Goal: Transaction & Acquisition: Purchase product/service

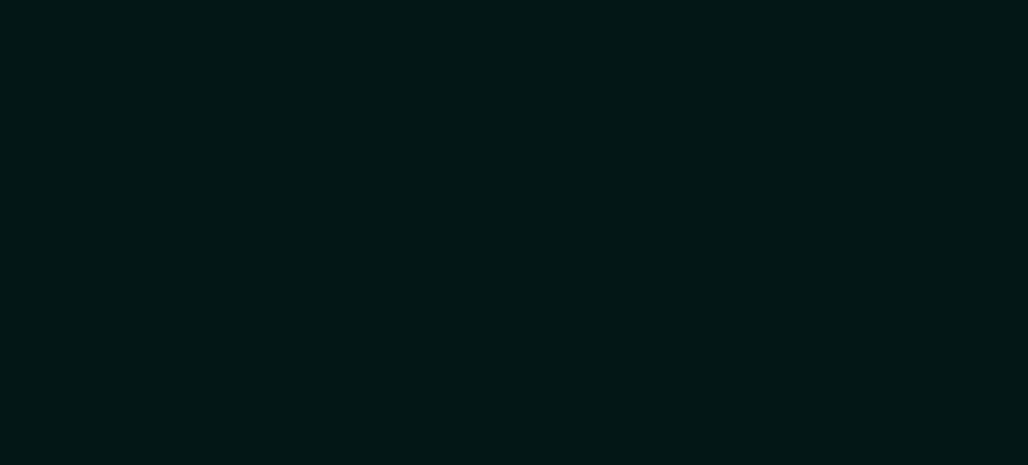
click at [251, 262] on div at bounding box center [514, 232] width 1028 height 465
drag, startPoint x: 0, startPoint y: 0, endPoint x: 251, endPoint y: 261, distance: 362.2
click at [251, 261] on div at bounding box center [514, 232] width 1028 height 465
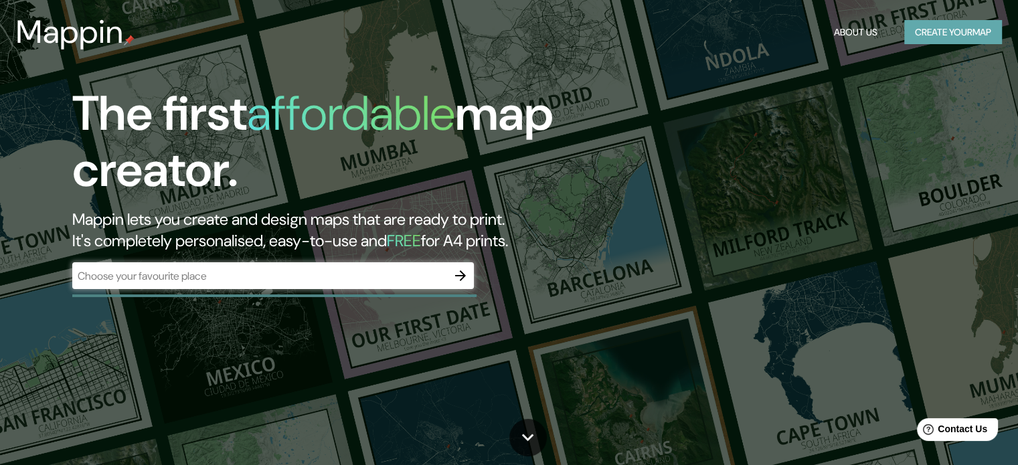
click at [945, 40] on button "Create your map" at bounding box center [953, 32] width 98 height 25
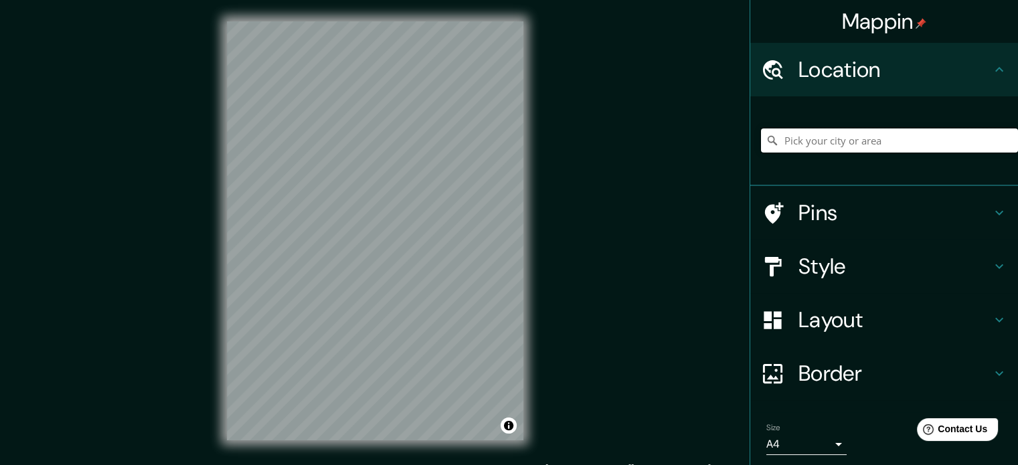
click at [819, 139] on input "Pick your city or area" at bounding box center [889, 141] width 257 height 24
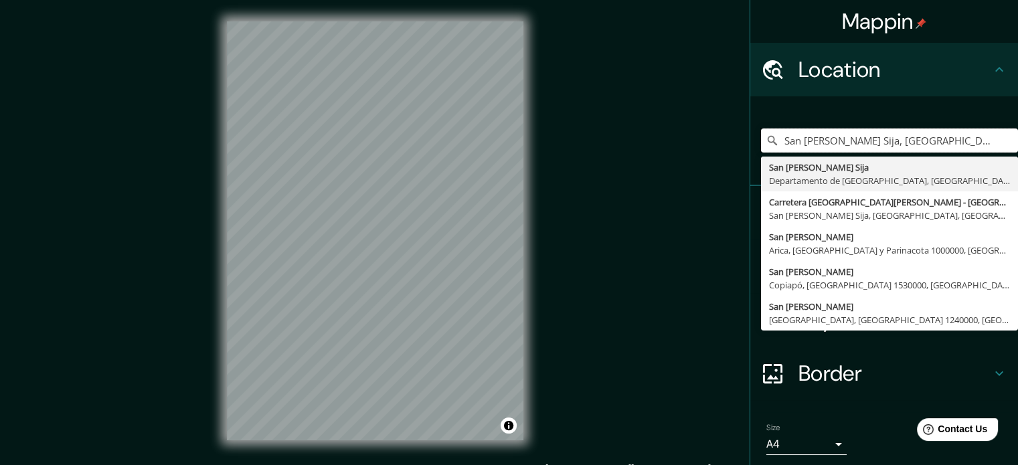
type input "San [PERSON_NAME] Sija, [GEOGRAPHIC_DATA], [GEOGRAPHIC_DATA]"
click at [657, 187] on div "Mappin Location [GEOGRAPHIC_DATA][PERSON_NAME], [GEOGRAPHIC_DATA], [GEOGRAPHIC_…" at bounding box center [509, 241] width 1018 height 483
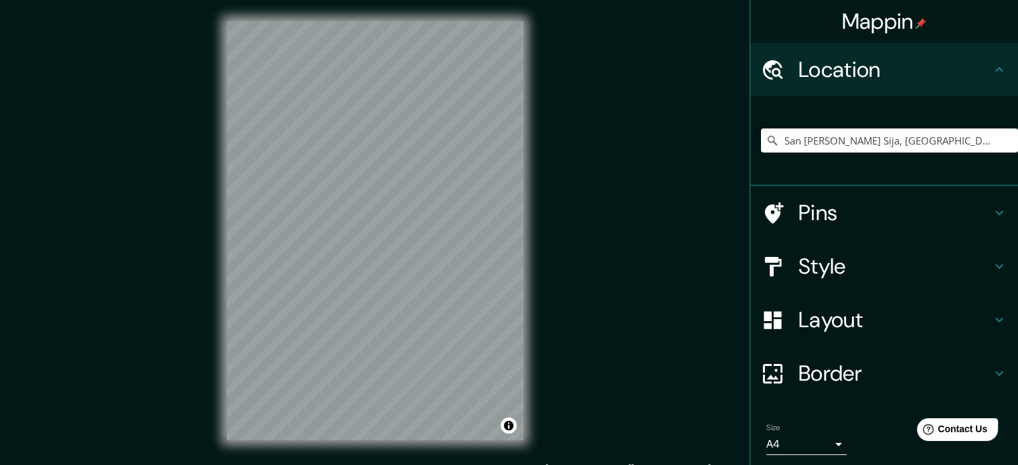
click at [823, 317] on h4 "Layout" at bounding box center [895, 320] width 193 height 27
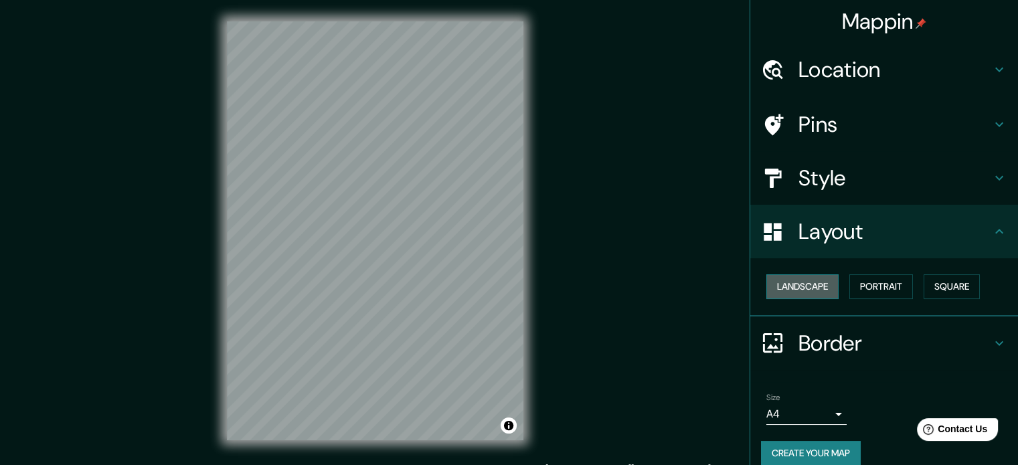
click at [793, 287] on button "Landscape" at bounding box center [802, 286] width 72 height 25
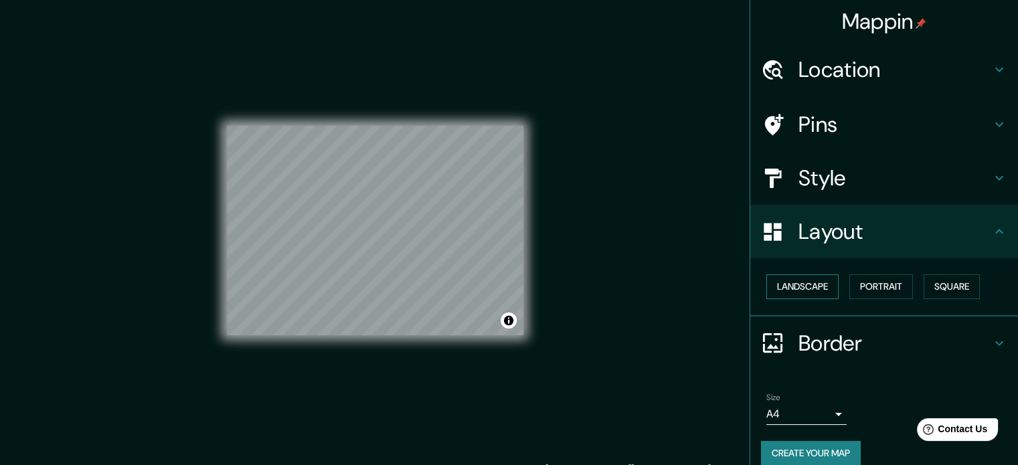
click at [789, 278] on button "Landscape" at bounding box center [802, 286] width 72 height 25
drag, startPoint x: 872, startPoint y: 289, endPoint x: 889, endPoint y: 287, distance: 16.8
click at [874, 287] on button "Portrait" at bounding box center [881, 286] width 64 height 25
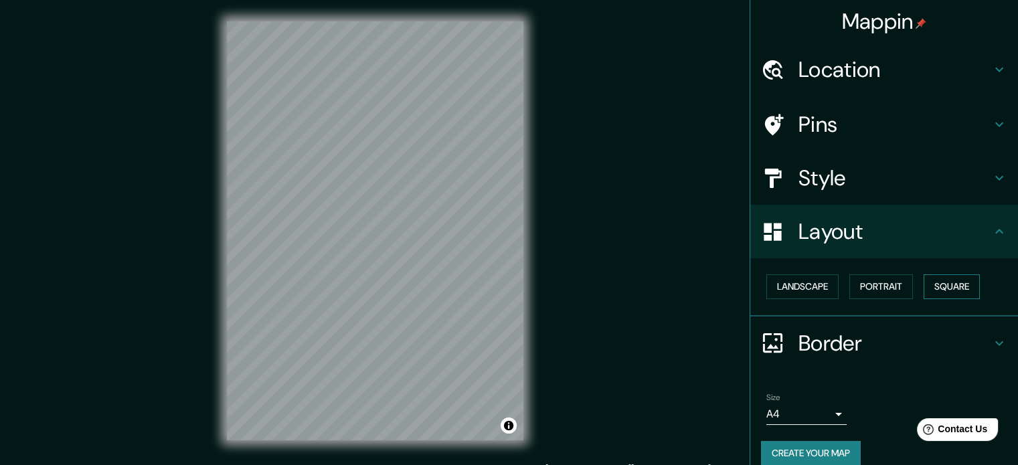
click at [942, 291] on button "Square" at bounding box center [952, 286] width 56 height 25
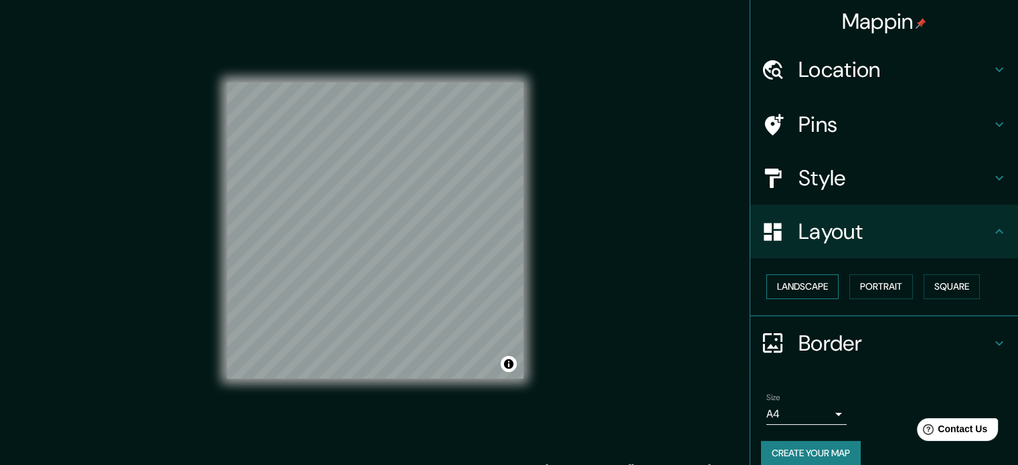
click at [787, 294] on button "Landscape" at bounding box center [802, 286] width 72 height 25
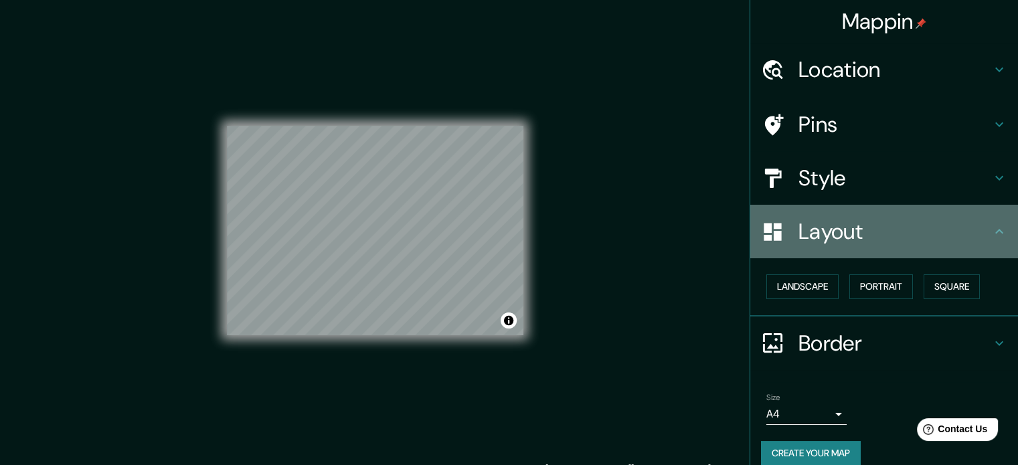
click at [802, 219] on h4 "Layout" at bounding box center [895, 231] width 193 height 27
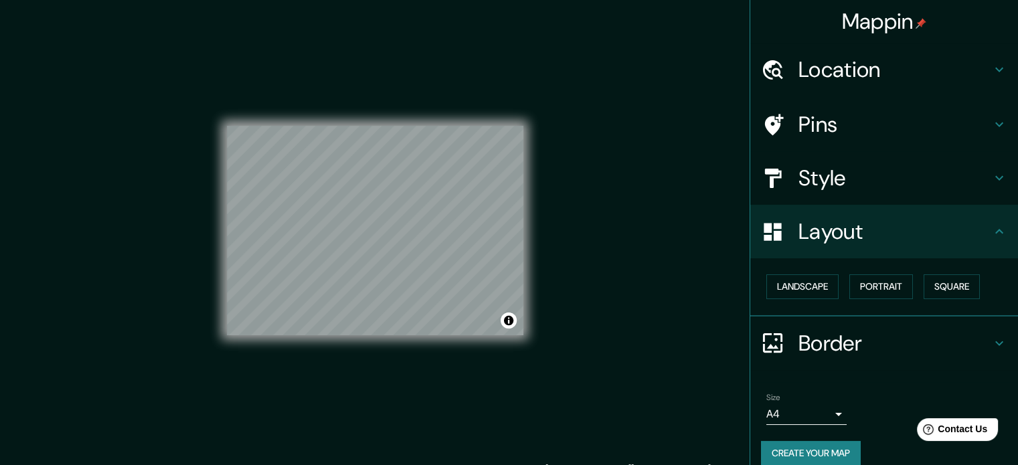
click at [799, 74] on h4 "Location" at bounding box center [895, 69] width 193 height 27
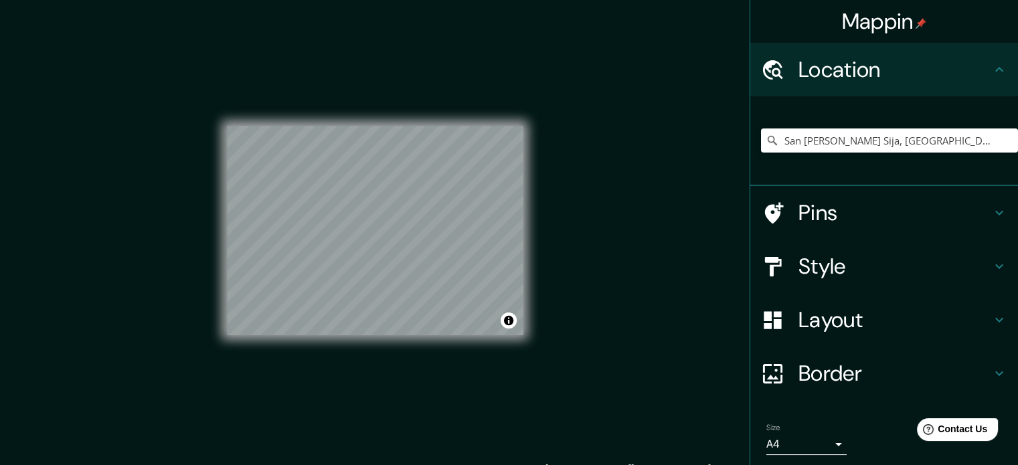
click at [799, 221] on h4 "Pins" at bounding box center [895, 212] width 193 height 27
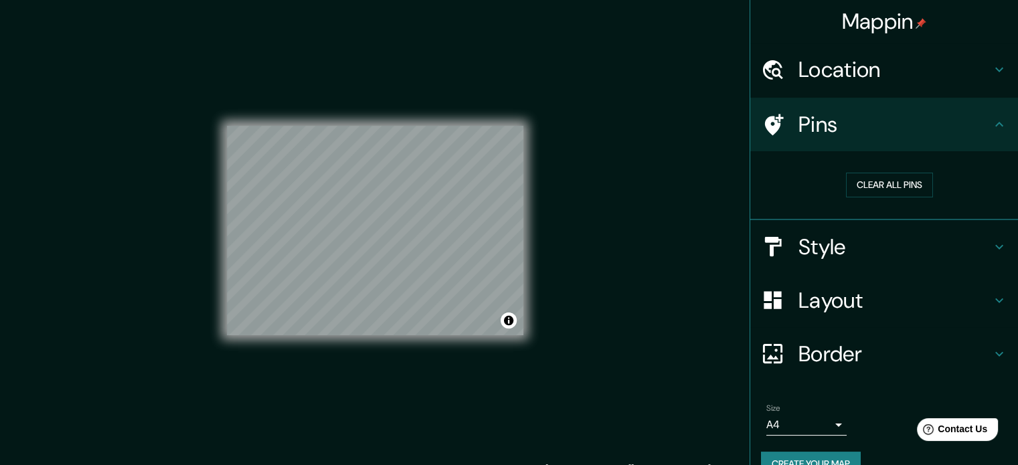
click at [801, 243] on h4 "Style" at bounding box center [895, 247] width 193 height 27
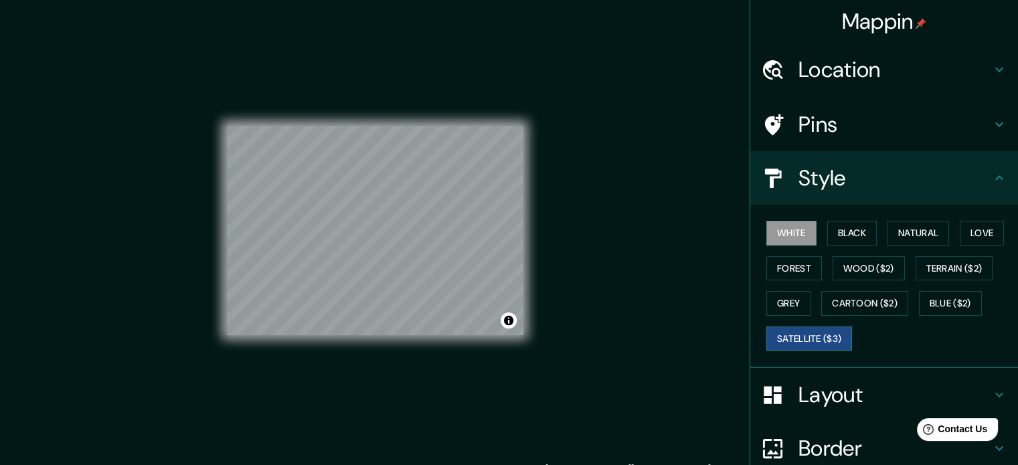
click at [780, 336] on button "Satellite ($3)" at bounding box center [809, 339] width 86 height 25
click at [813, 70] on h4 "Location" at bounding box center [895, 69] width 193 height 27
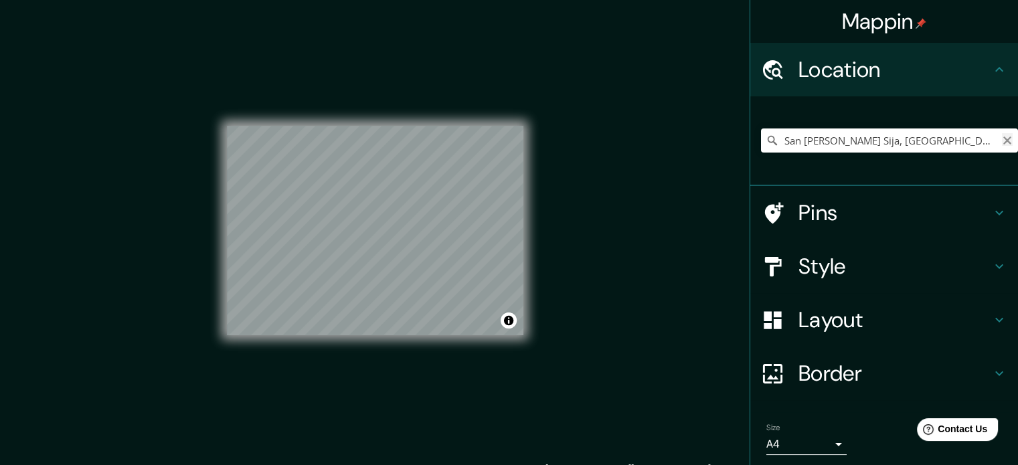
click at [1002, 139] on icon "Clear" at bounding box center [1007, 140] width 11 height 11
type input "[GEOGRAPHIC_DATA], [GEOGRAPHIC_DATA], provincia [PERSON_NAME][GEOGRAPHIC_DATA],…"
click at [1002, 144] on icon "Clear" at bounding box center [1007, 140] width 11 height 11
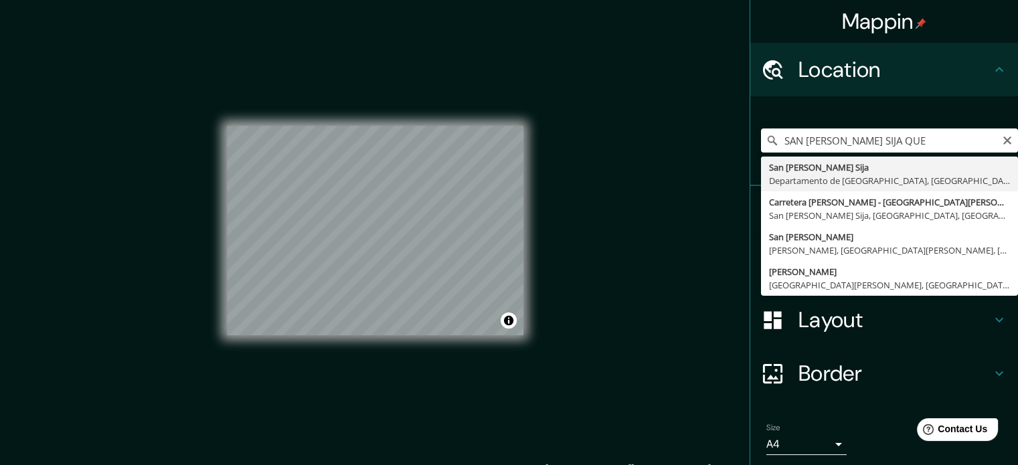
type input "San [PERSON_NAME] Sija, [GEOGRAPHIC_DATA], [GEOGRAPHIC_DATA]"
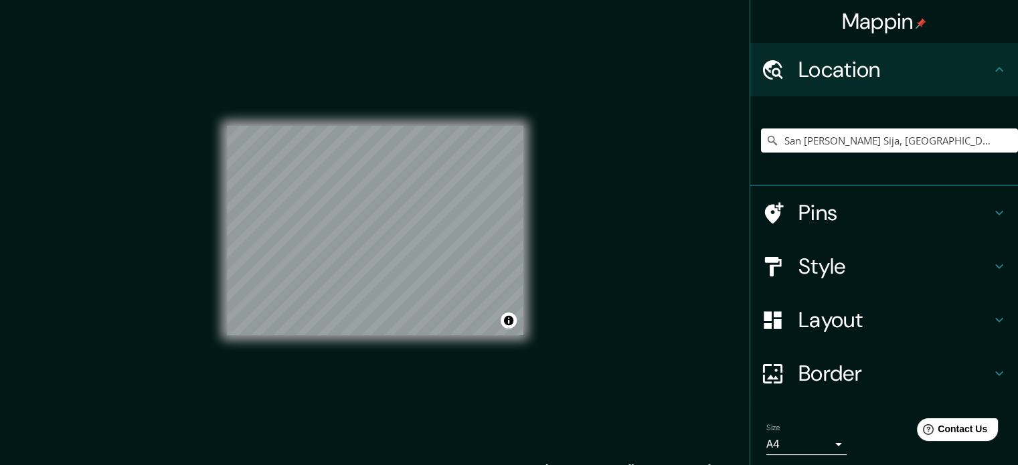
click at [822, 321] on h4 "Layout" at bounding box center [895, 320] width 193 height 27
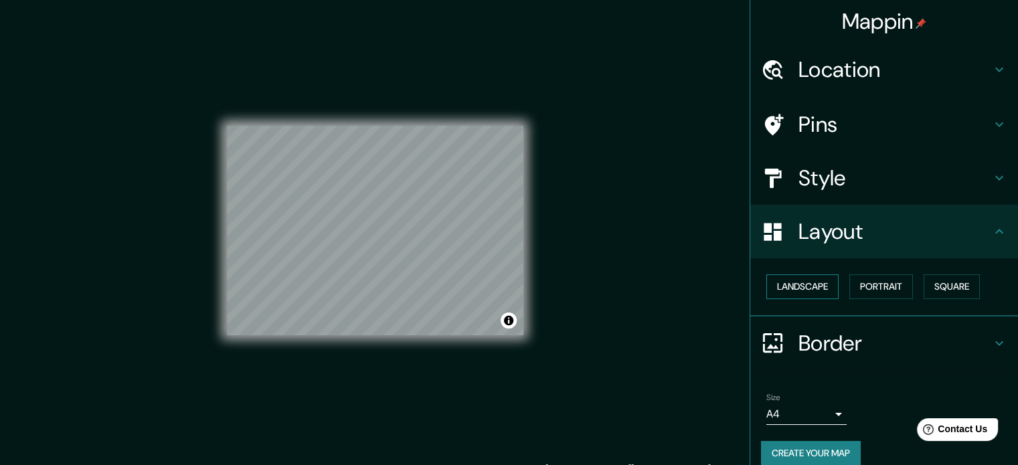
click at [782, 282] on button "Landscape" at bounding box center [802, 286] width 72 height 25
click at [849, 282] on button "Portrait" at bounding box center [881, 286] width 64 height 25
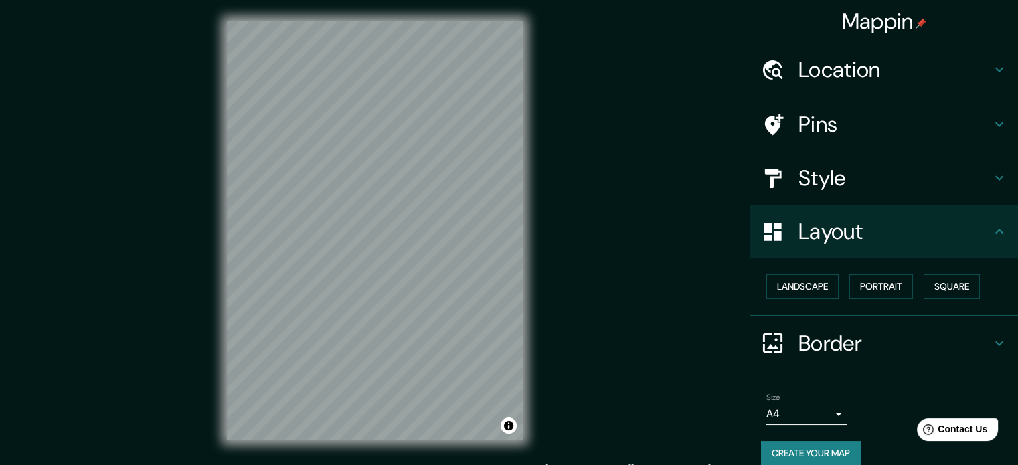
click at [430, 280] on div "© Mapbox © OpenStreetMap Improve this map © Maxar" at bounding box center [375, 231] width 339 height 462
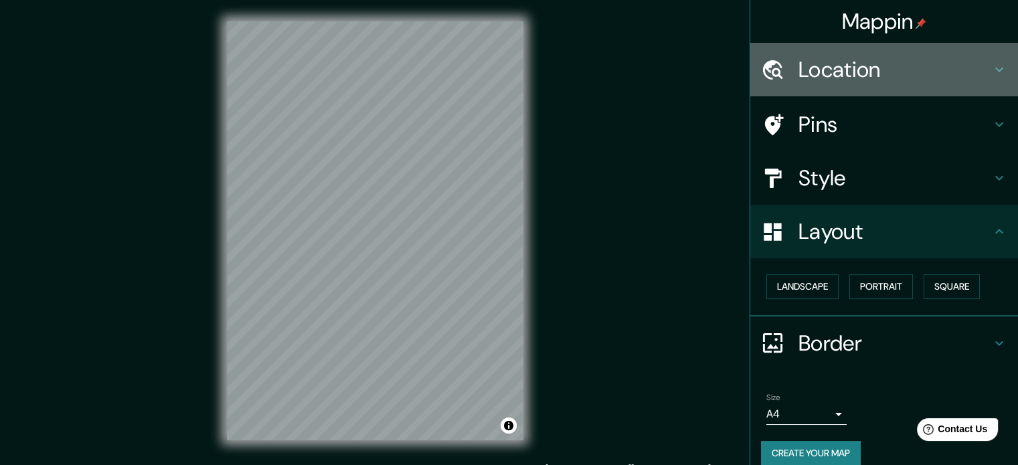
click at [822, 68] on h4 "Location" at bounding box center [895, 69] width 193 height 27
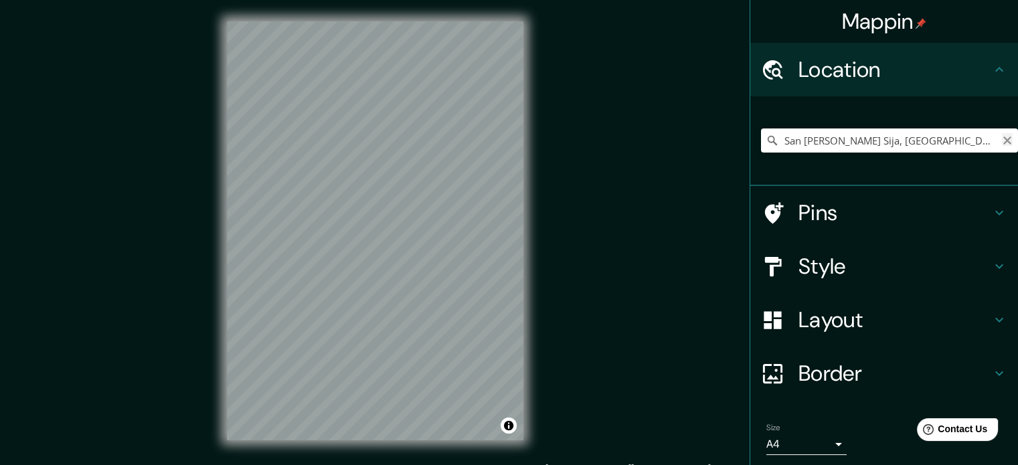
click at [1002, 137] on icon "Clear" at bounding box center [1007, 140] width 11 height 11
click at [914, 144] on input "Pick your city or area" at bounding box center [889, 141] width 257 height 24
type input "San [PERSON_NAME] Sija, [GEOGRAPHIC_DATA], [GEOGRAPHIC_DATA]"
click at [817, 315] on h4 "Layout" at bounding box center [895, 320] width 193 height 27
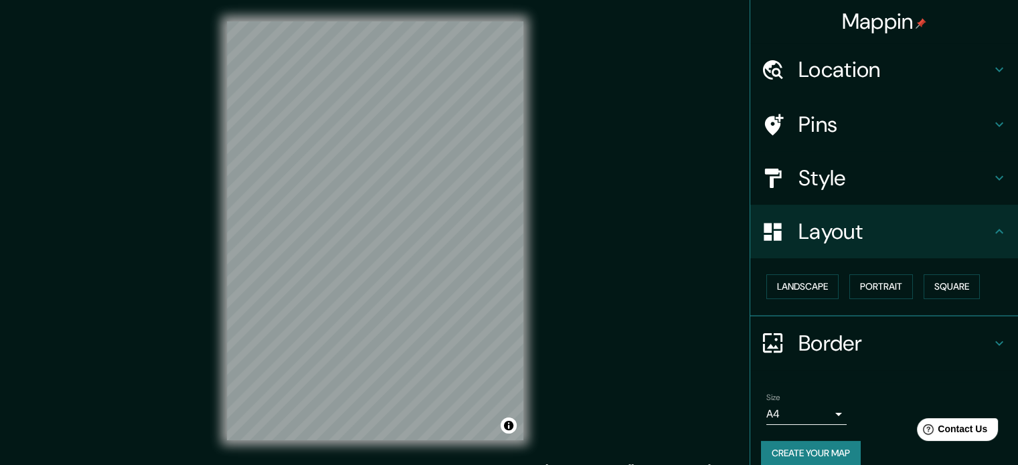
click at [809, 73] on h4 "Location" at bounding box center [895, 69] width 193 height 27
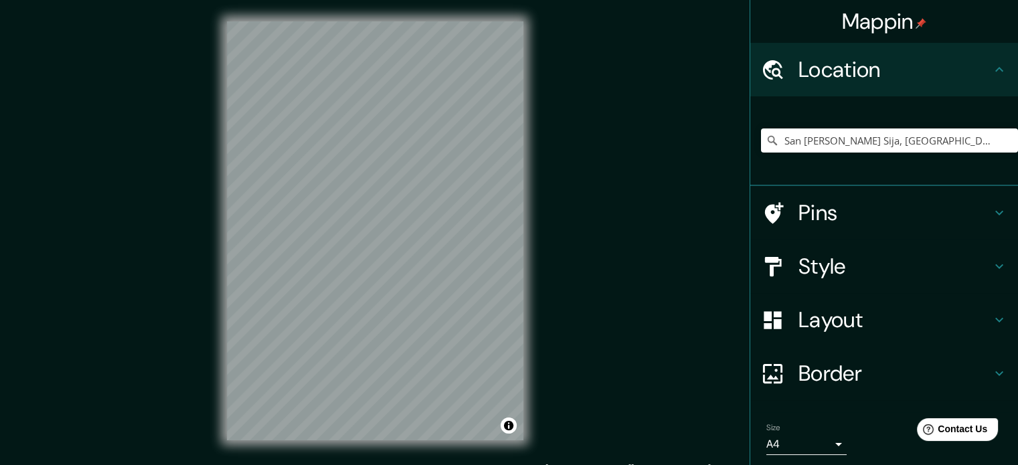
click at [809, 253] on h4 "Style" at bounding box center [895, 266] width 193 height 27
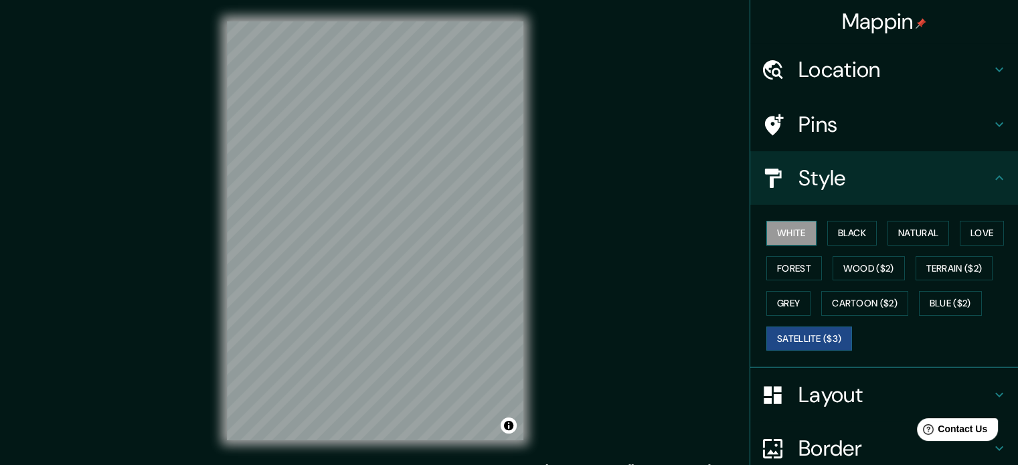
click at [788, 229] on button "White" at bounding box center [791, 233] width 50 height 25
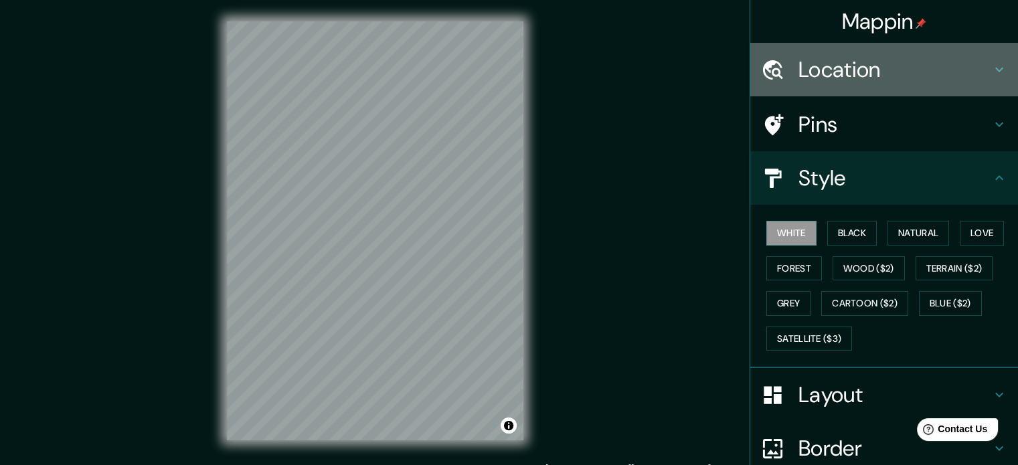
click at [941, 71] on h4 "Location" at bounding box center [895, 69] width 193 height 27
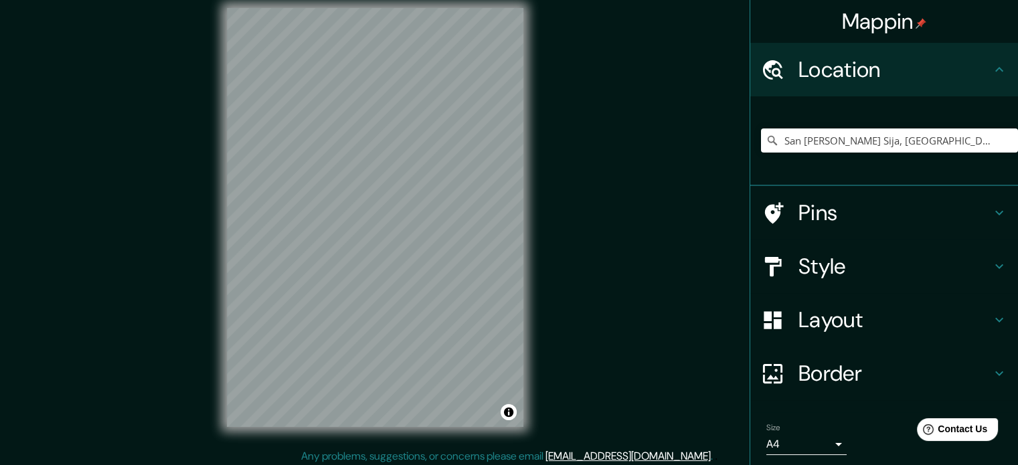
scroll to position [17, 0]
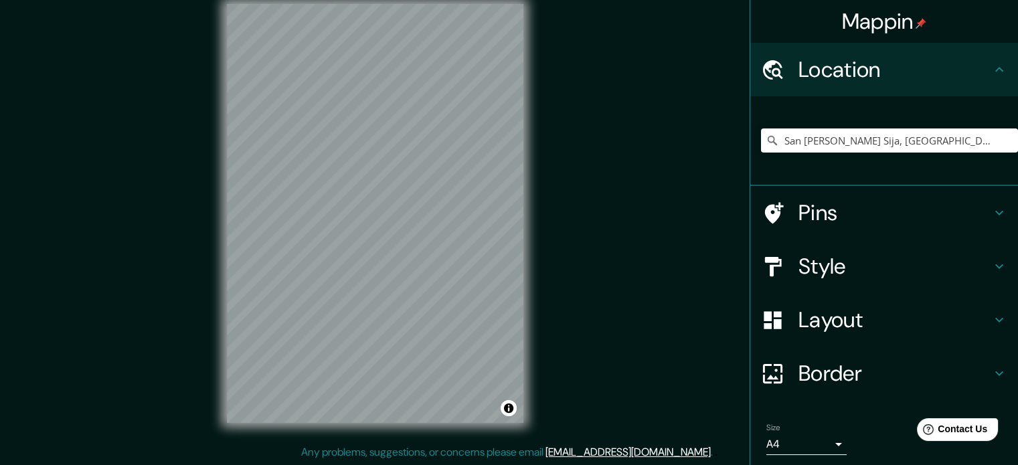
click at [820, 327] on h4 "Layout" at bounding box center [895, 320] width 193 height 27
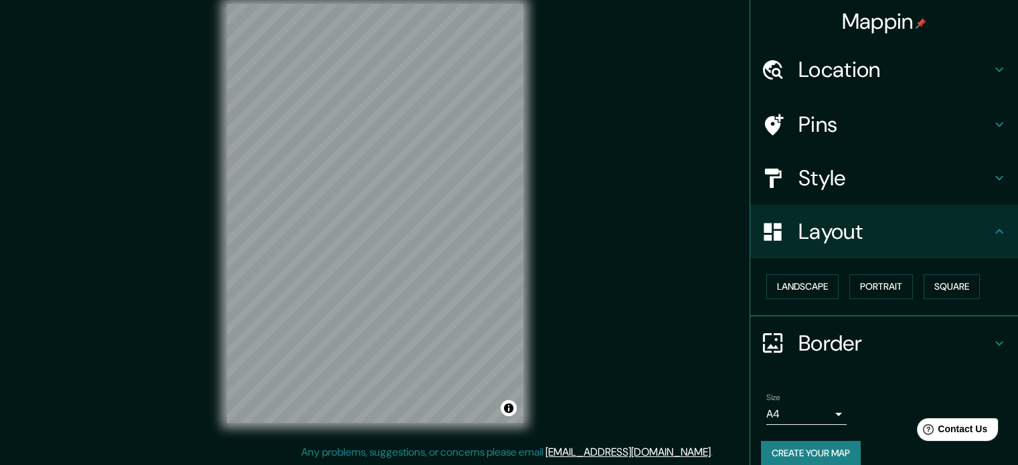
click at [801, 186] on h4 "Style" at bounding box center [895, 178] width 193 height 27
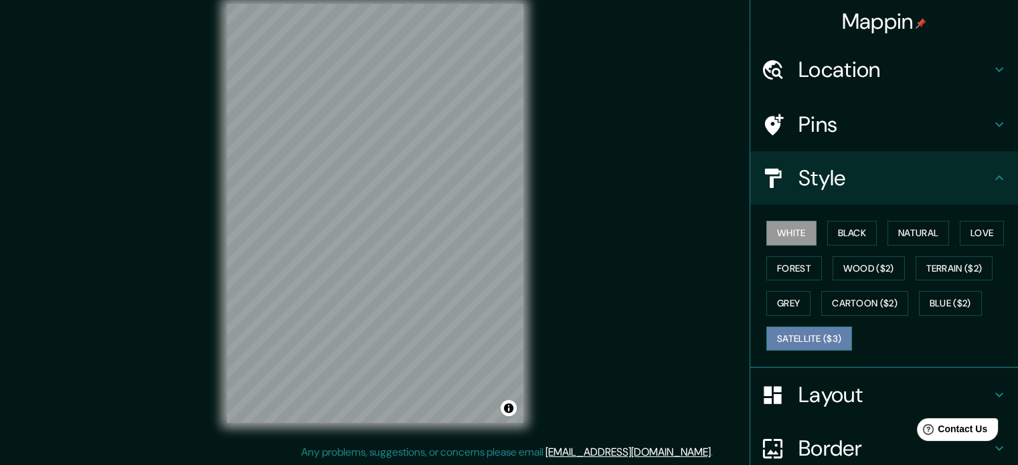
click at [792, 337] on button "Satellite ($3)" at bounding box center [809, 339] width 86 height 25
click at [786, 231] on button "White" at bounding box center [791, 233] width 50 height 25
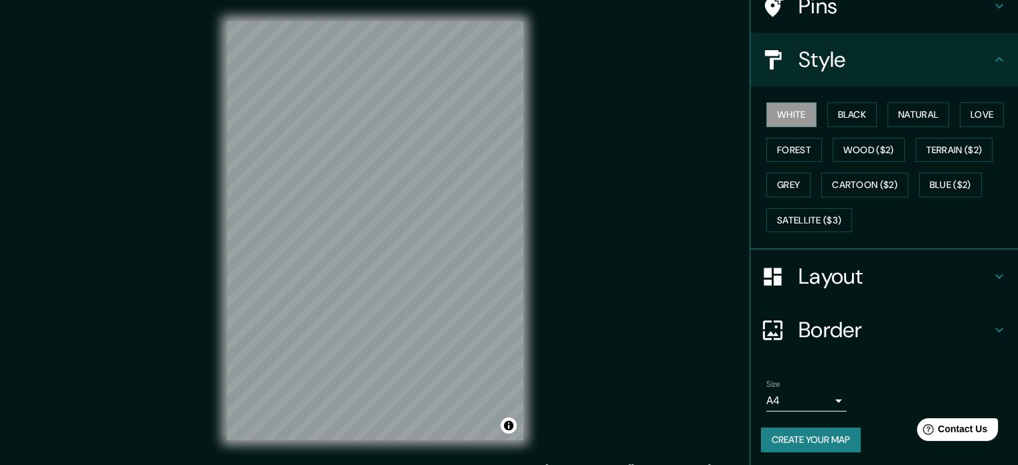
scroll to position [119, 0]
click at [808, 278] on h4 "Layout" at bounding box center [895, 275] width 193 height 27
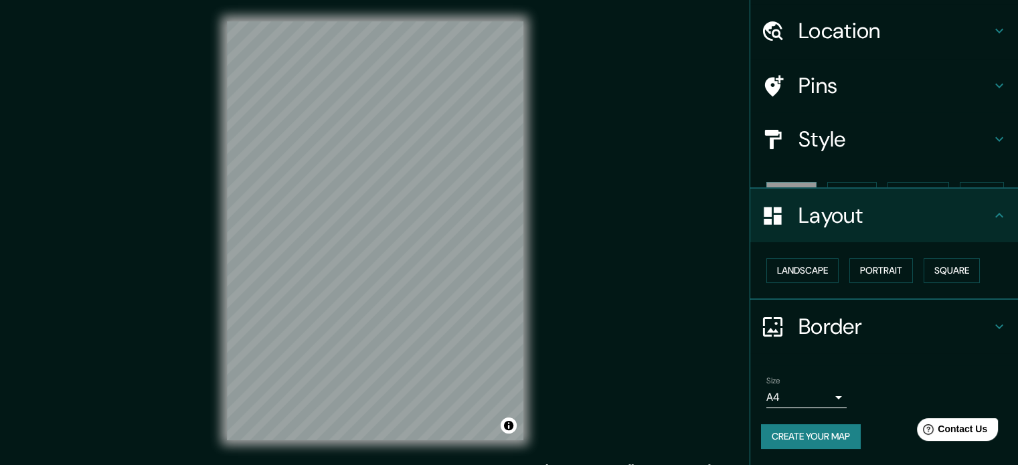
scroll to position [15, 0]
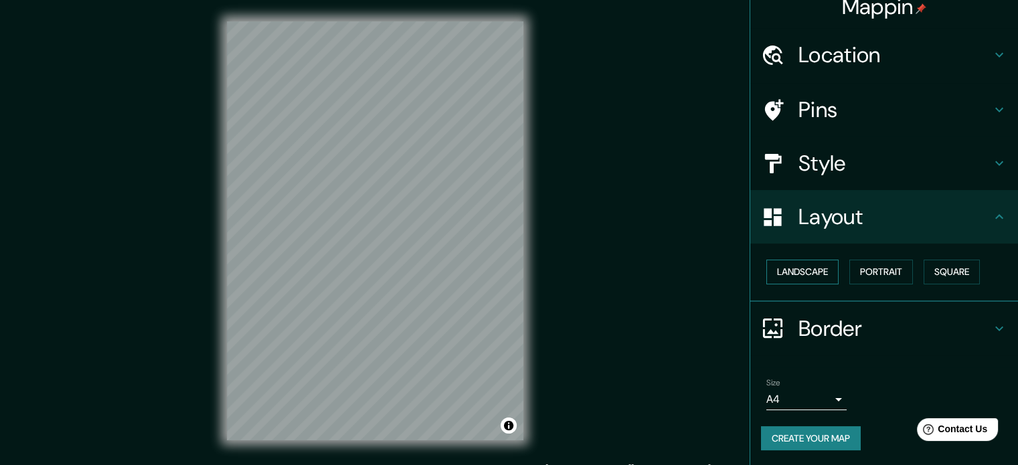
click at [811, 277] on button "Landscape" at bounding box center [802, 272] width 72 height 25
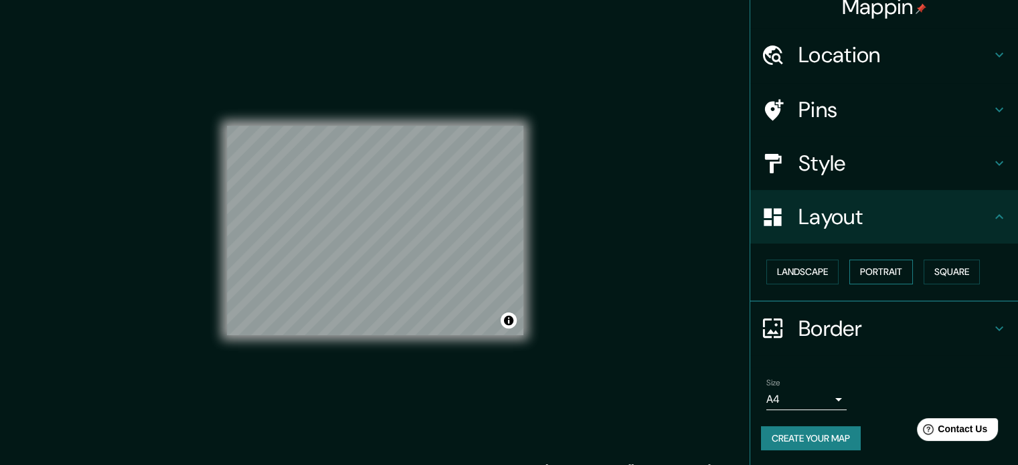
click at [855, 272] on button "Portrait" at bounding box center [881, 272] width 64 height 25
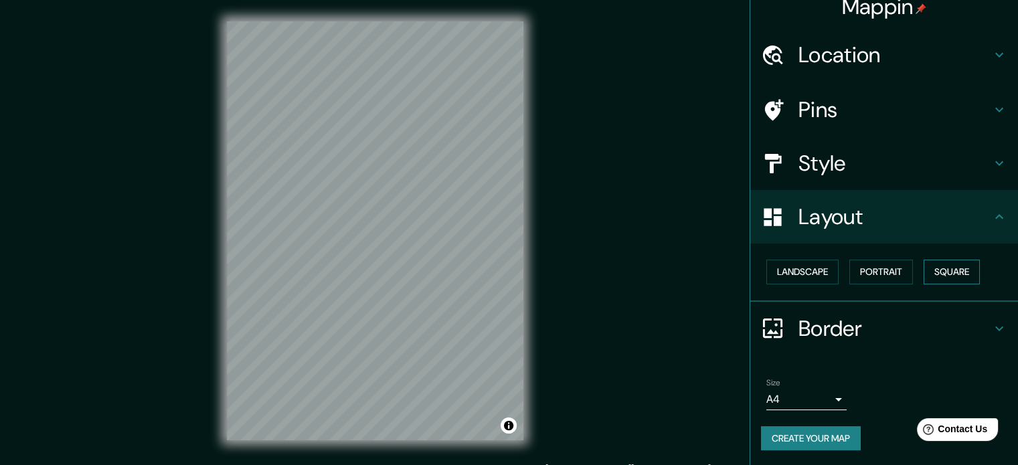
click at [937, 272] on button "Square" at bounding box center [952, 272] width 56 height 25
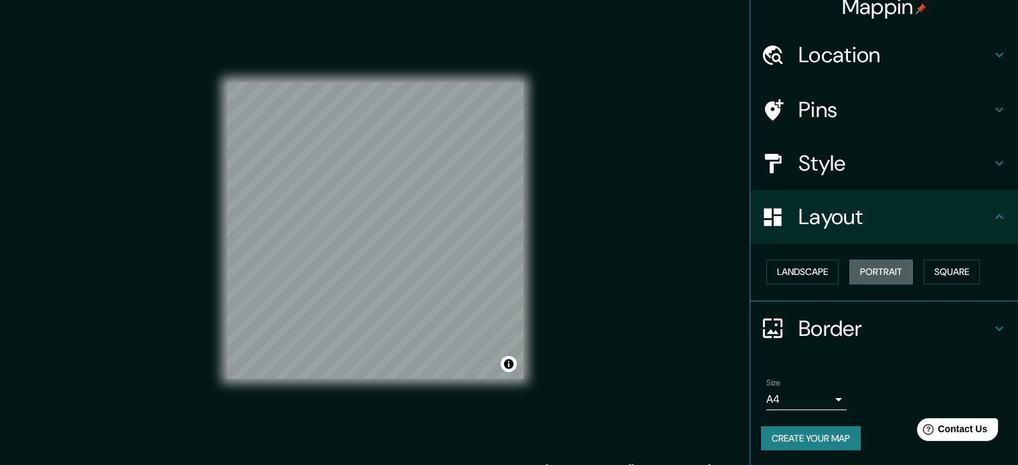
click at [882, 272] on button "Portrait" at bounding box center [881, 272] width 64 height 25
